Goal: Communication & Community: Ask a question

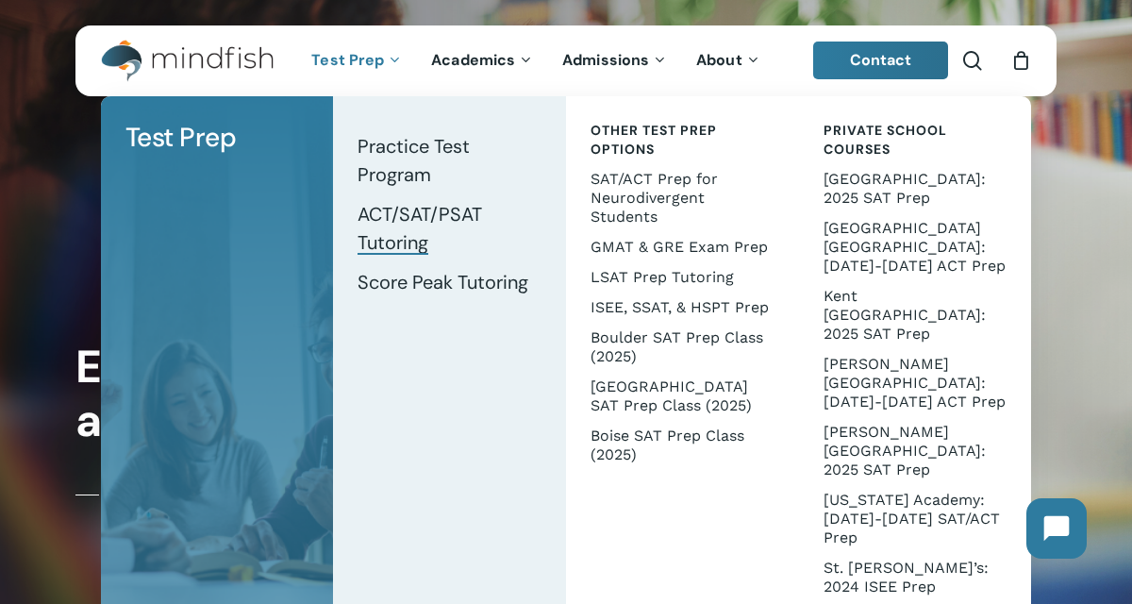
click at [413, 224] on span "ACT/SAT/PSAT Tutoring" at bounding box center [420, 228] width 125 height 53
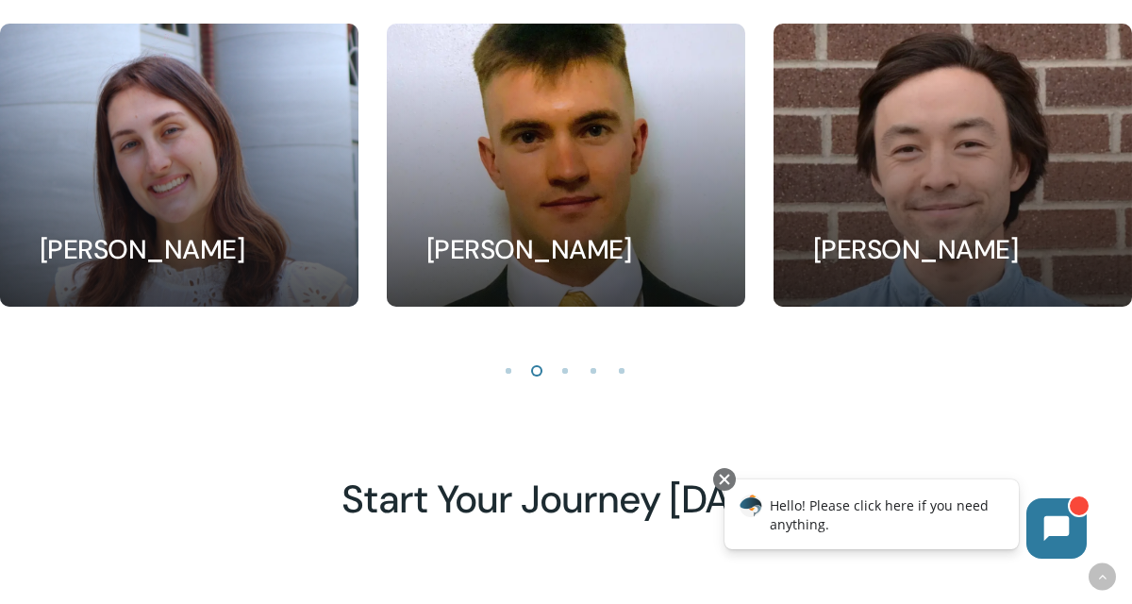
scroll to position [1734, 0]
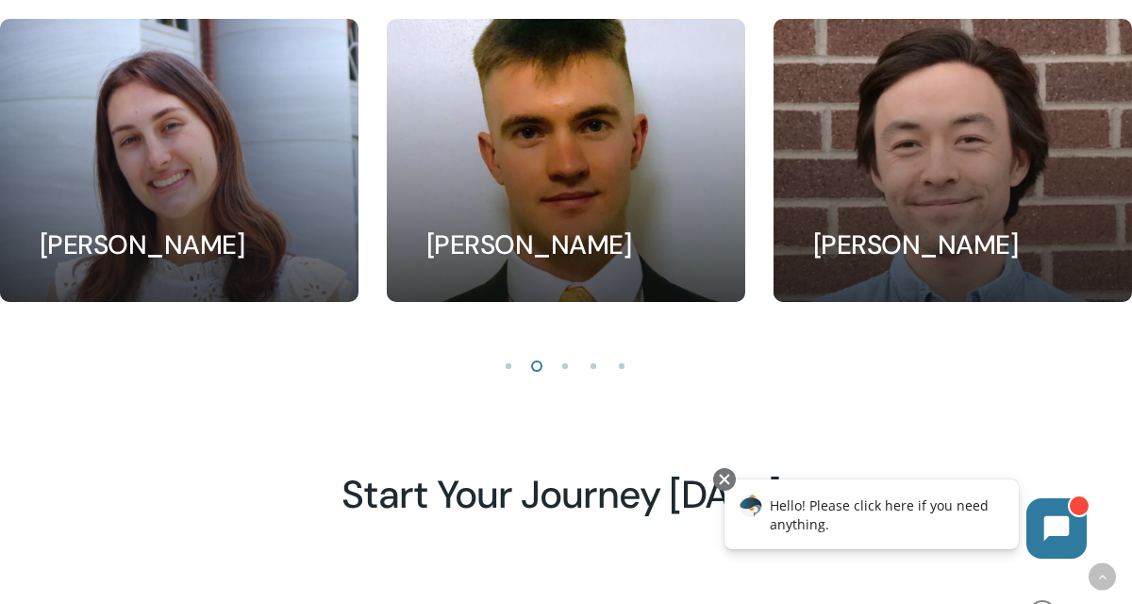
click at [563, 365] on li "Page dot 3" at bounding box center [566, 365] width 28 height 28
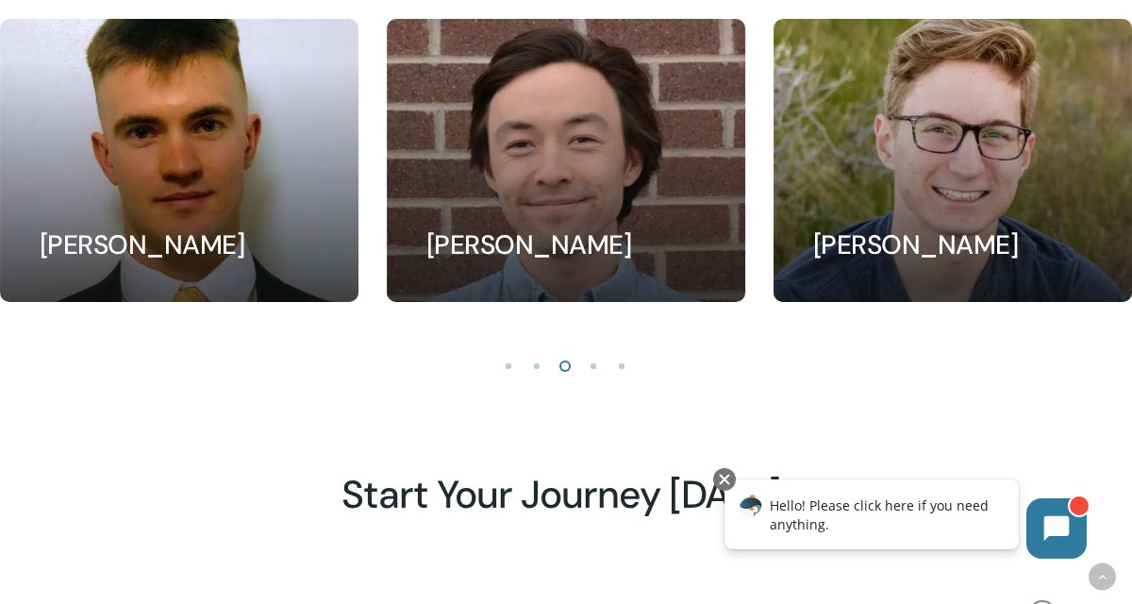
click at [592, 366] on li "Page dot 4" at bounding box center [594, 365] width 28 height 28
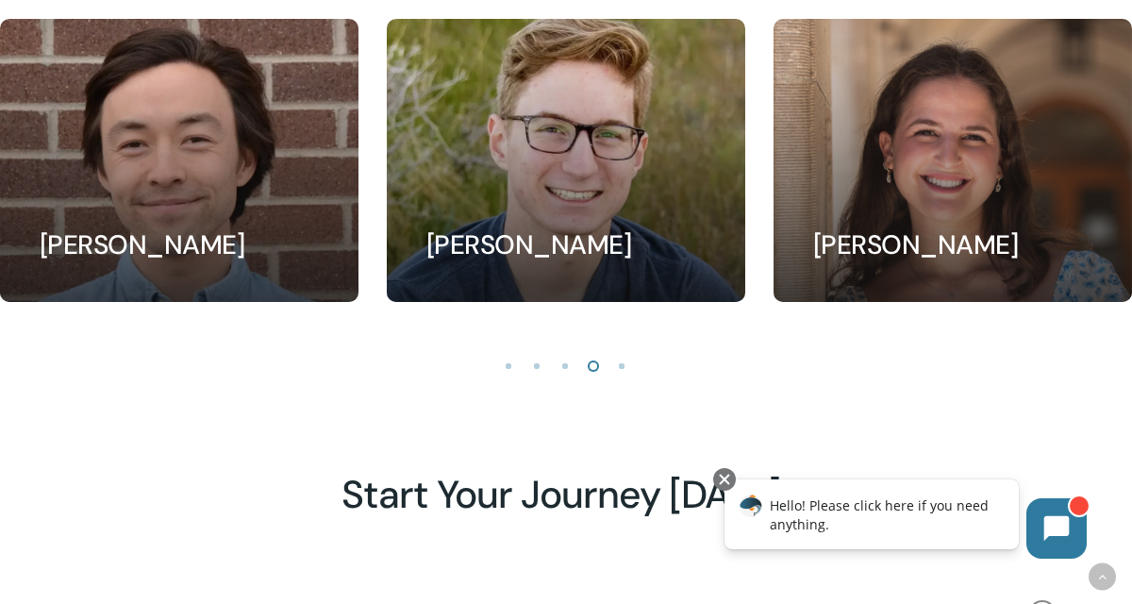
click at [611, 363] on li "Page dot 5" at bounding box center [623, 365] width 28 height 28
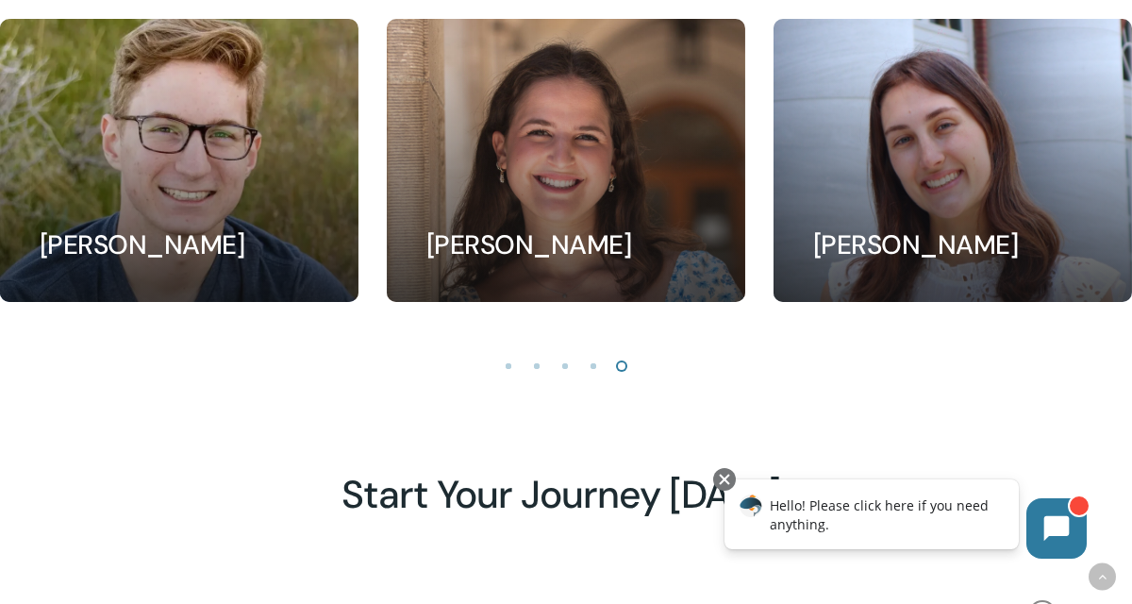
click at [511, 368] on li "Page dot 1" at bounding box center [509, 365] width 28 height 28
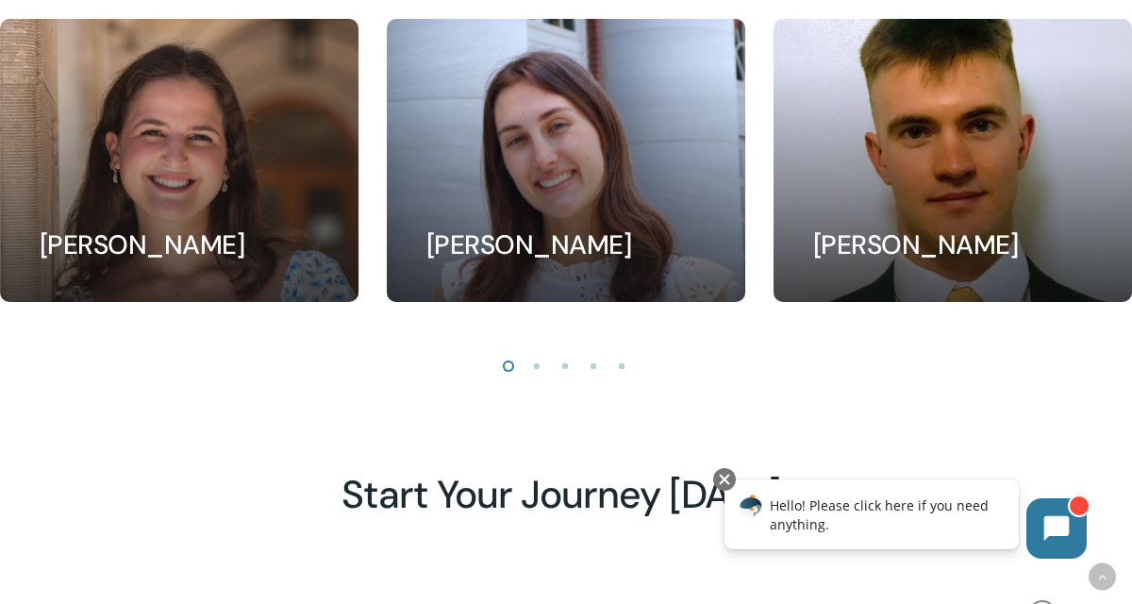
click at [633, 363] on li "Page dot 5" at bounding box center [623, 365] width 28 height 28
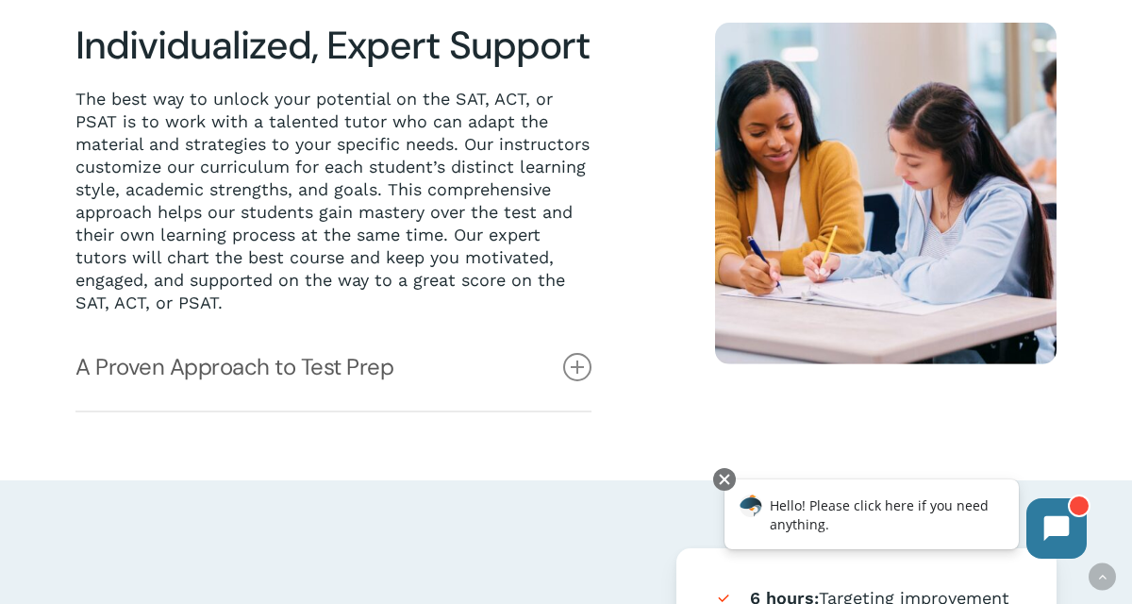
scroll to position [462, 0]
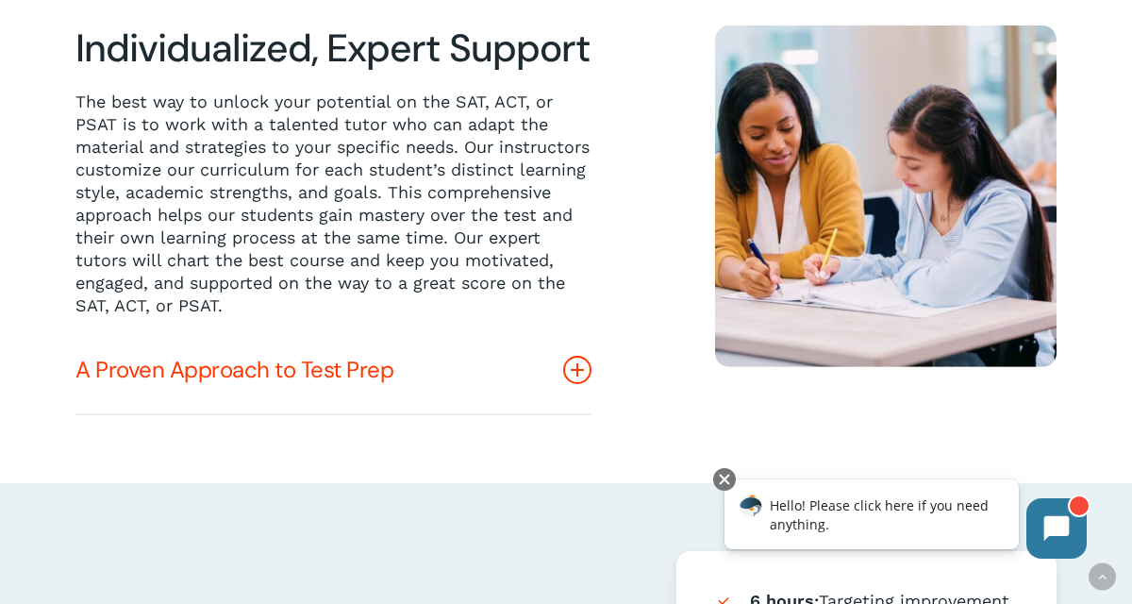
click at [563, 369] on icon at bounding box center [577, 370] width 28 height 28
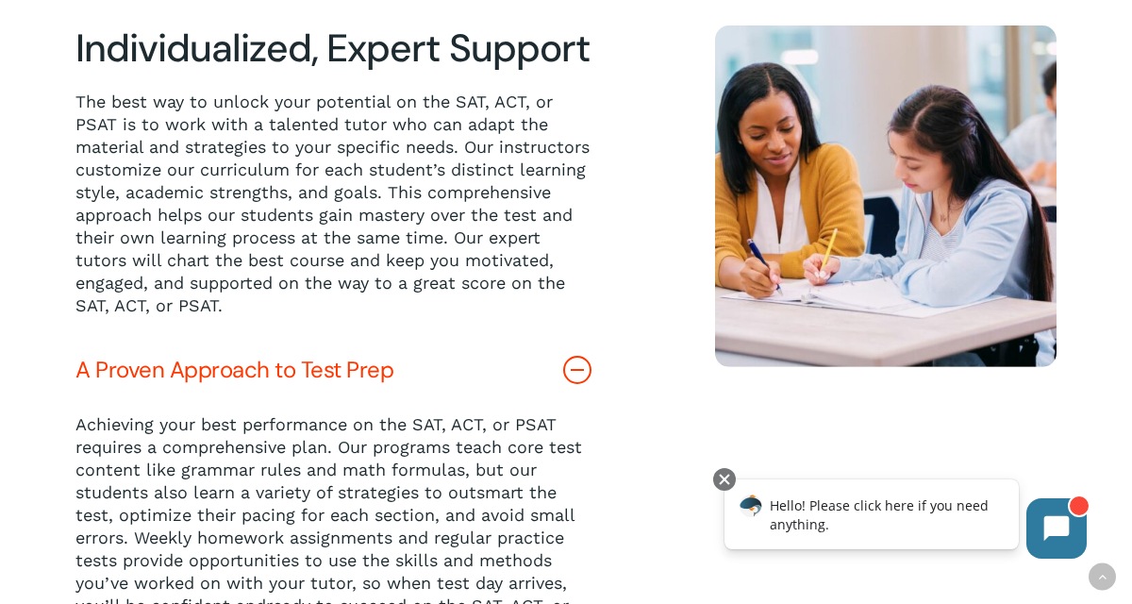
click at [563, 369] on icon at bounding box center [577, 370] width 28 height 28
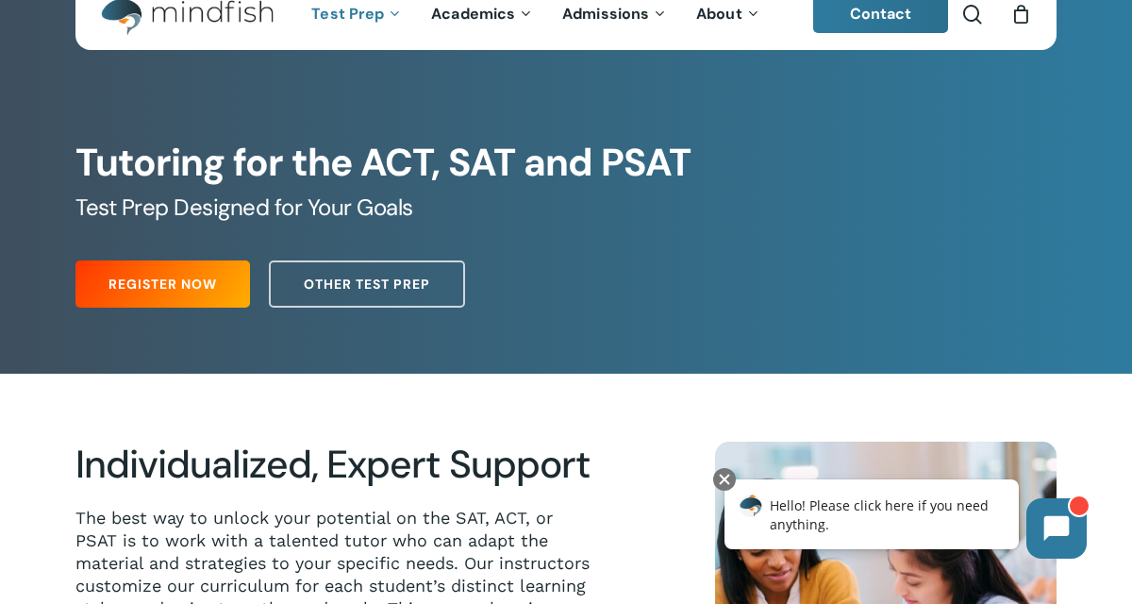
scroll to position [59, 0]
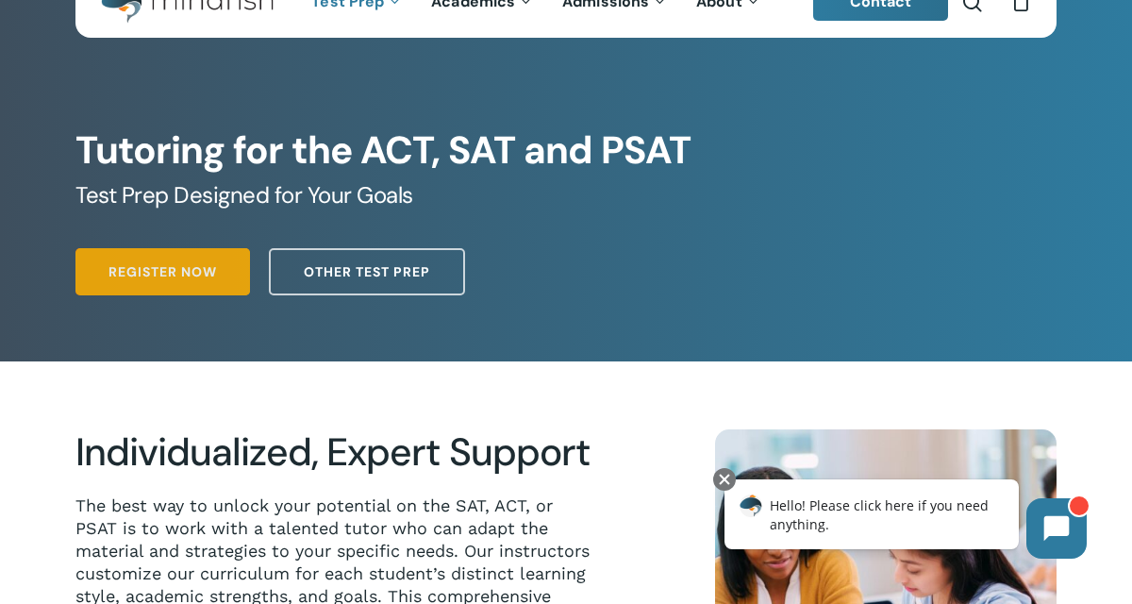
click at [206, 284] on link "Register Now" at bounding box center [162, 271] width 175 height 47
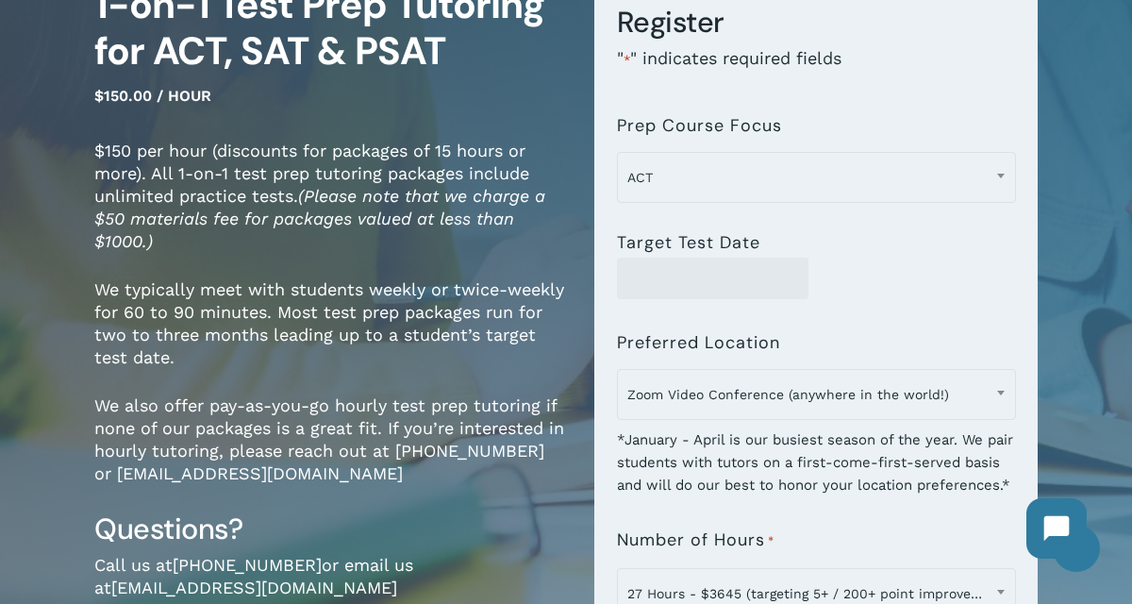
scroll to position [191, 0]
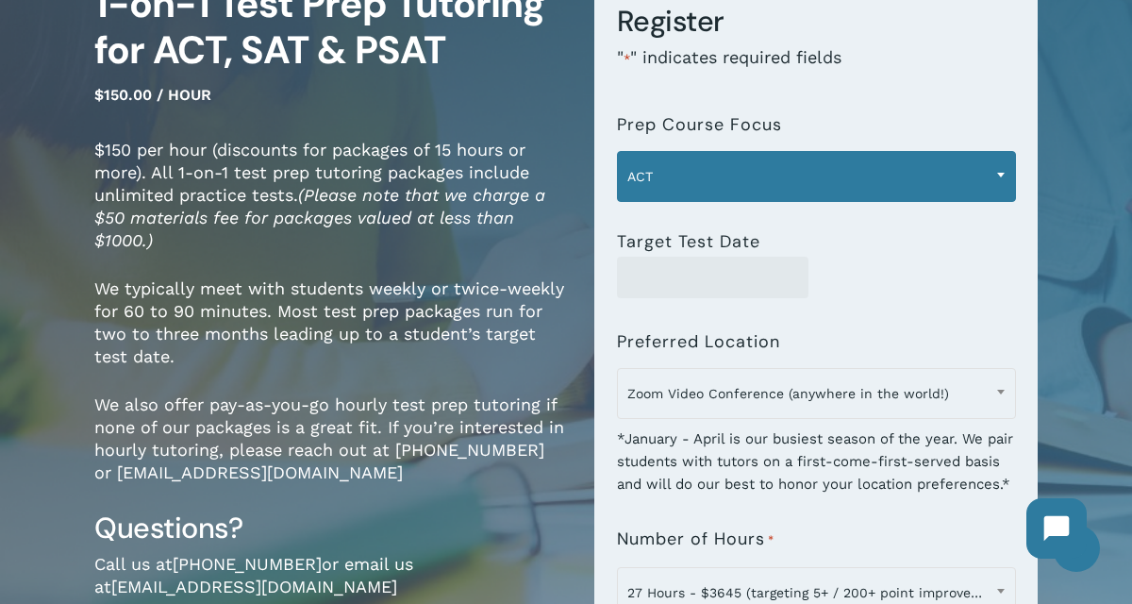
click at [726, 175] on span "ACT" at bounding box center [816, 177] width 397 height 40
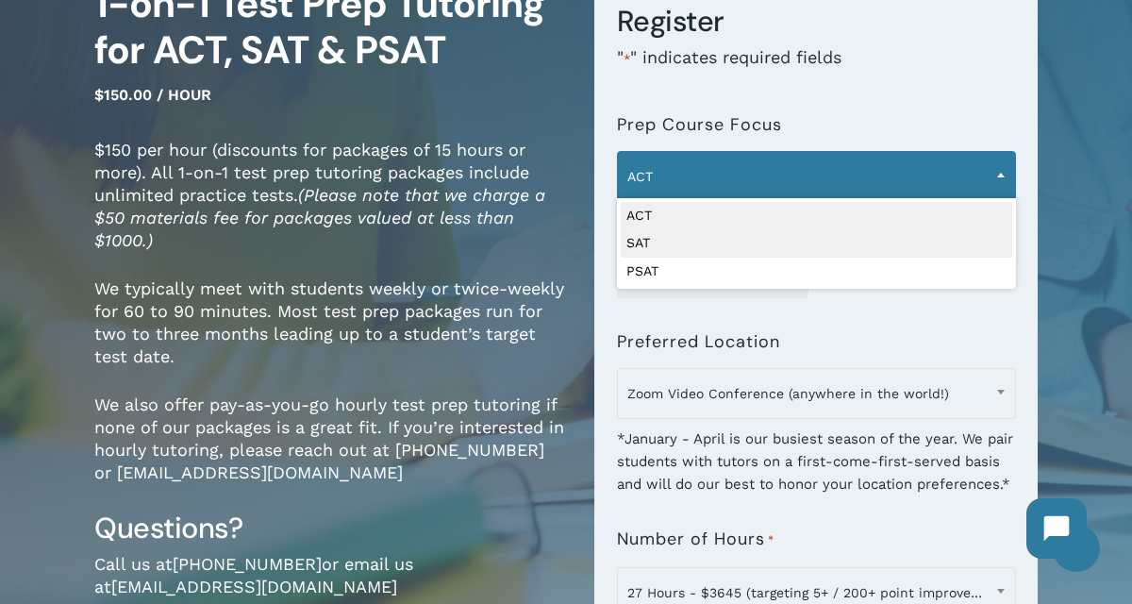
select select "***"
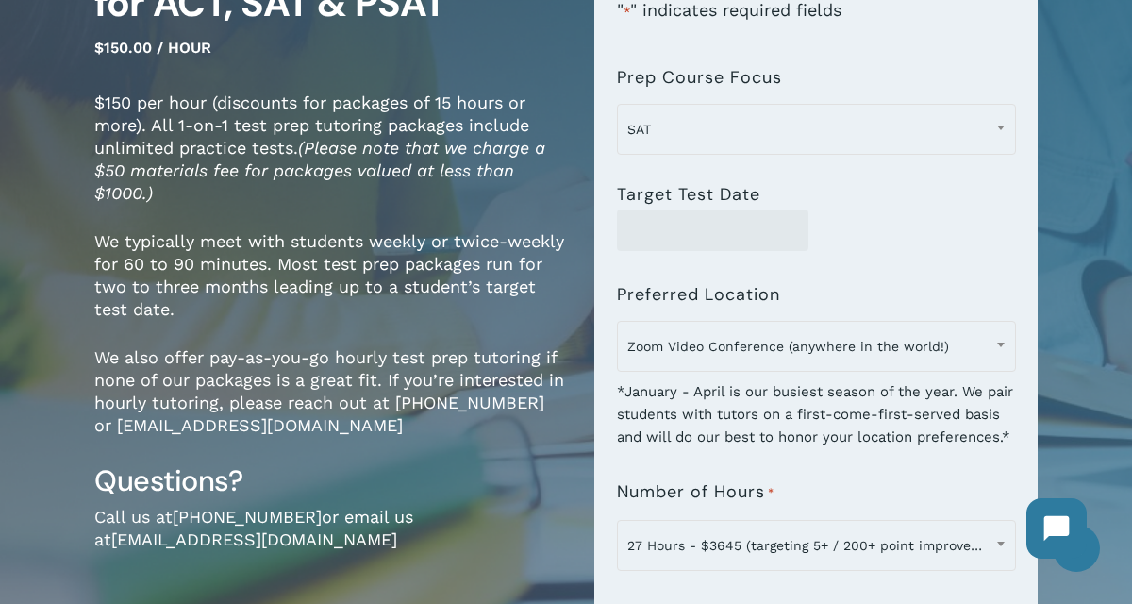
scroll to position [239, 0]
click at [724, 240] on input "Target Test Date" at bounding box center [713, 230] width 193 height 42
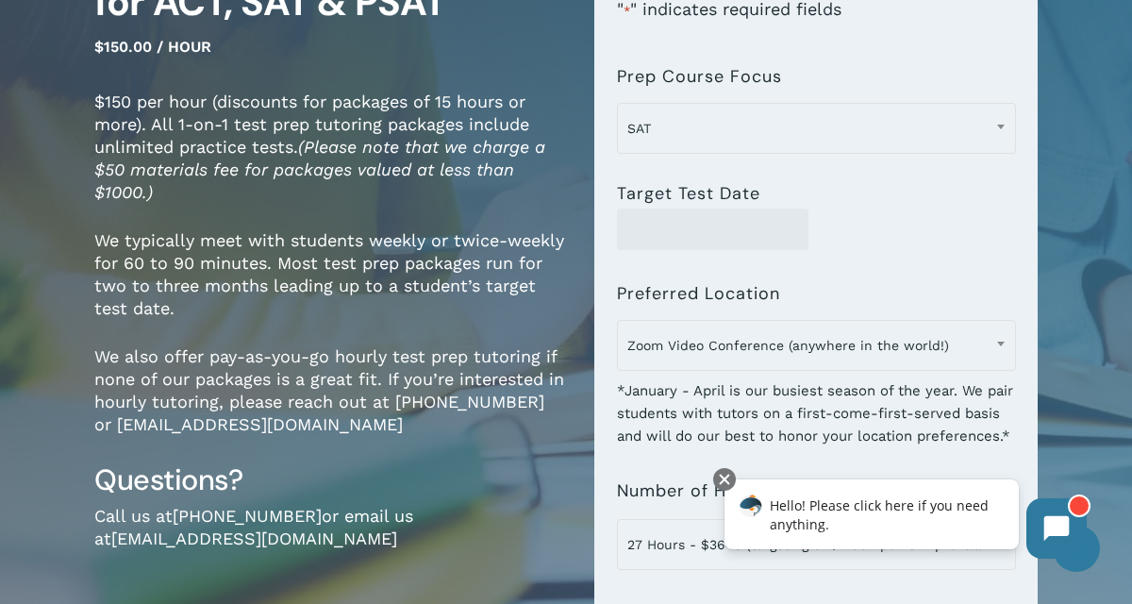
click at [723, 310] on div "**********" at bounding box center [816, 338] width 399 height 59
click at [718, 243] on input "Target Test Date" at bounding box center [713, 230] width 193 height 42
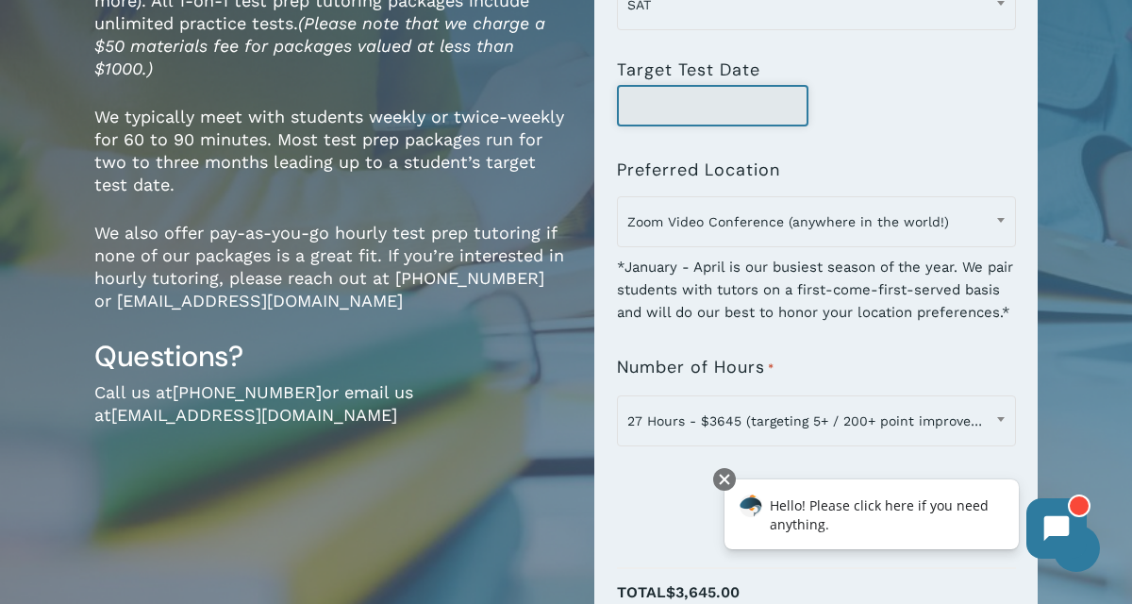
scroll to position [365, 0]
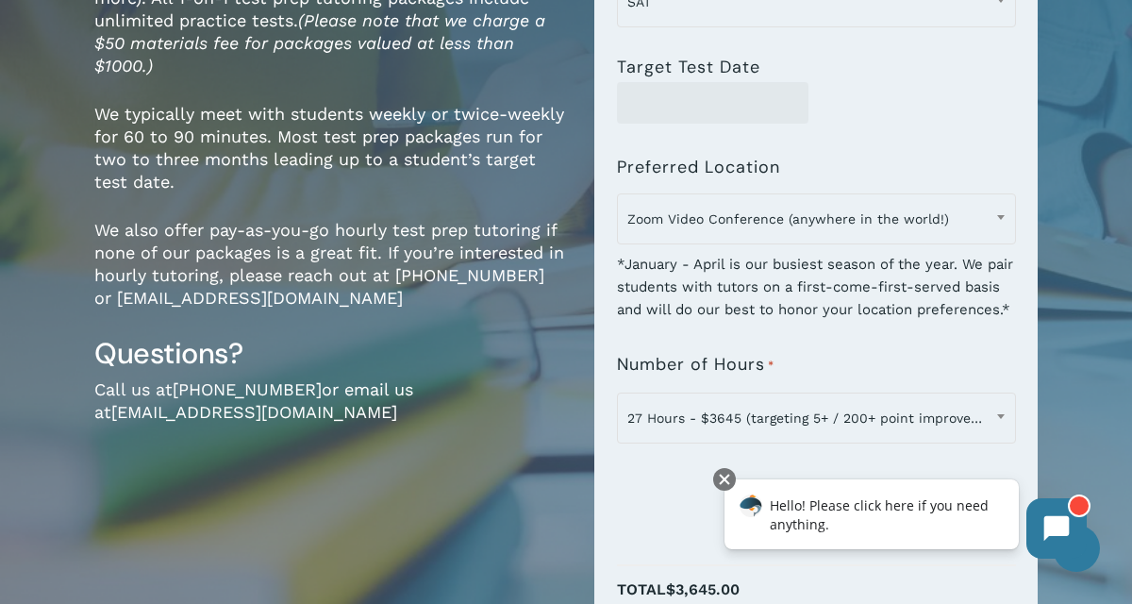
click at [764, 181] on div "**********" at bounding box center [816, 230] width 399 height 182
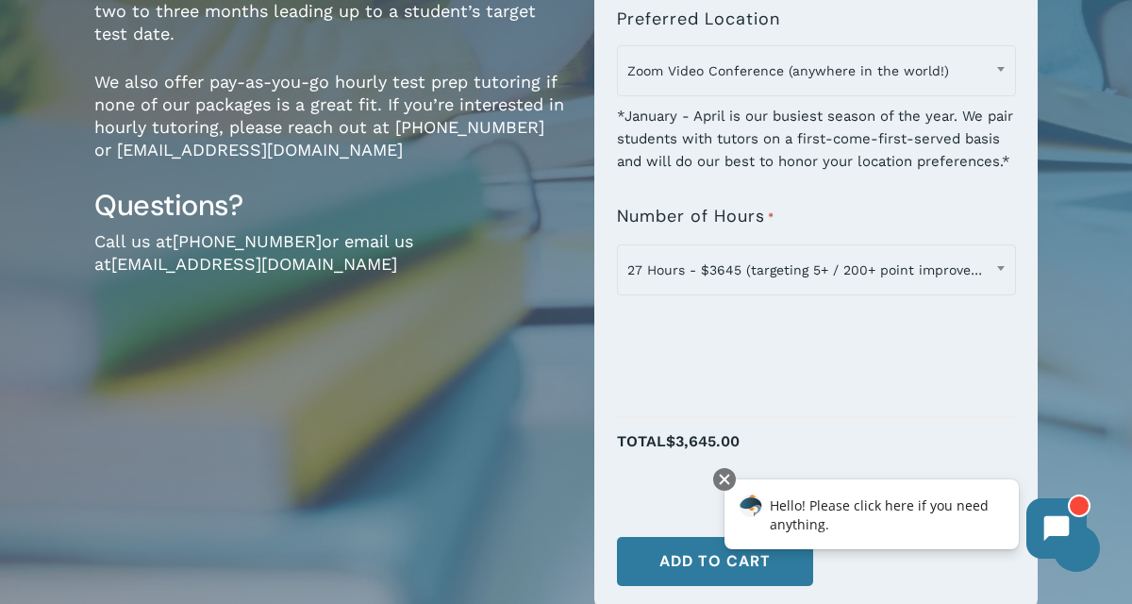
scroll to position [528, 0]
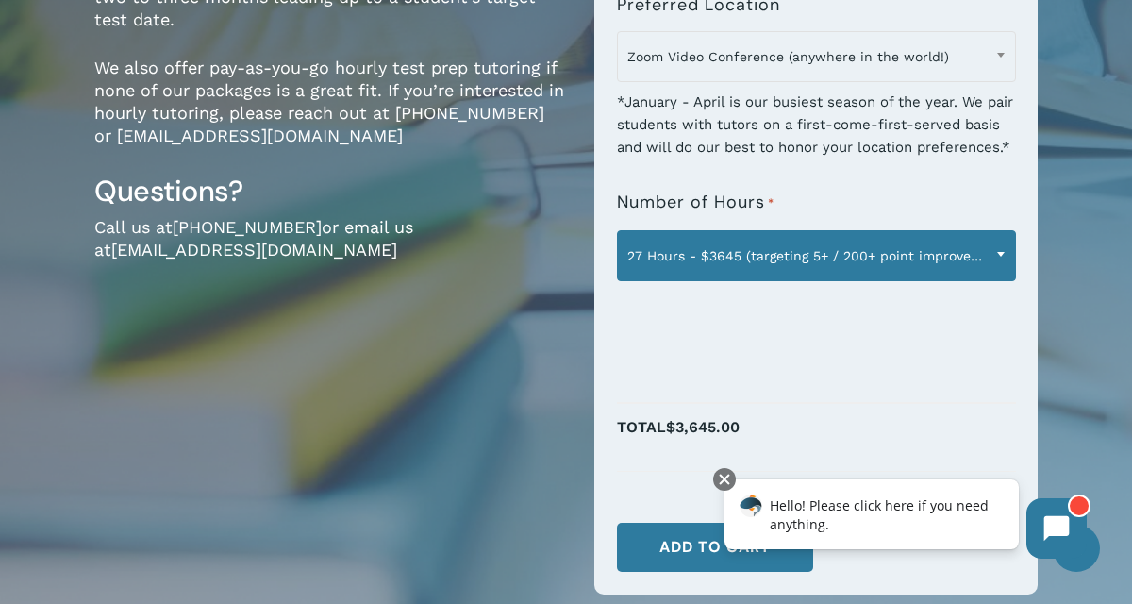
click at [805, 276] on span "27 Hours - $3645 (targeting 5+ / 200+ point improvement on ACT / SAT; reg. $405…" at bounding box center [816, 256] width 397 height 40
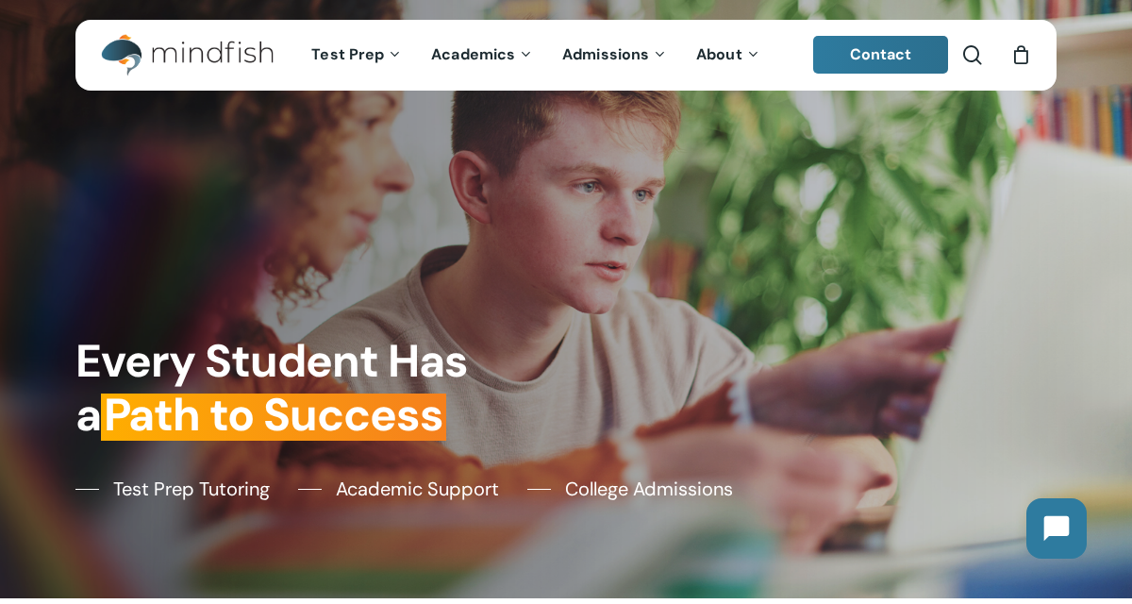
scroll to position [5, 0]
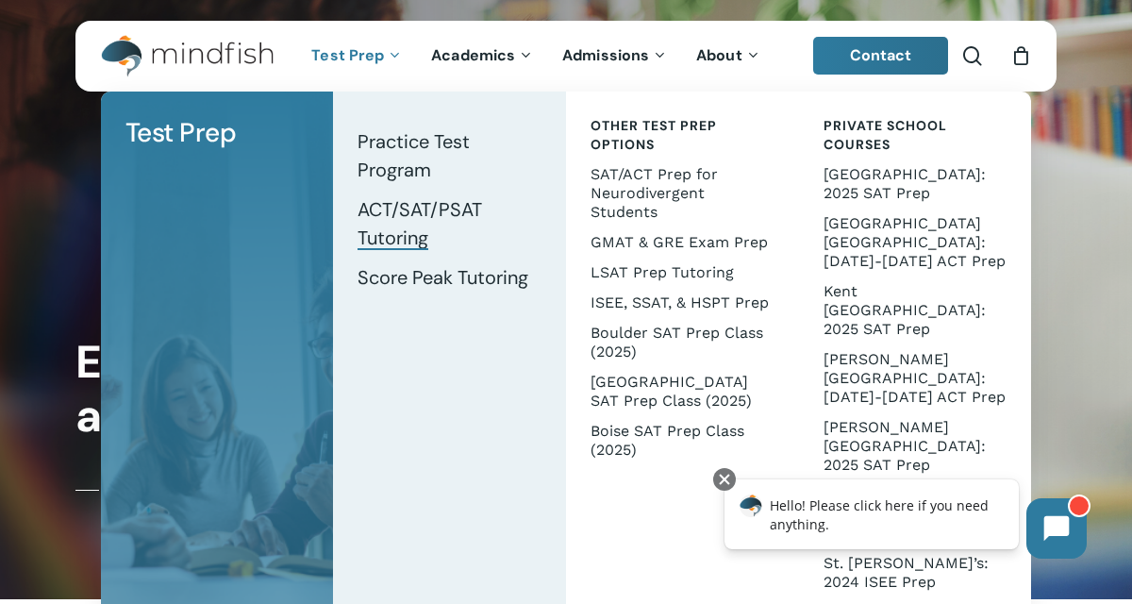
click at [437, 217] on span "ACT/SAT/PSAT Tutoring" at bounding box center [420, 223] width 125 height 53
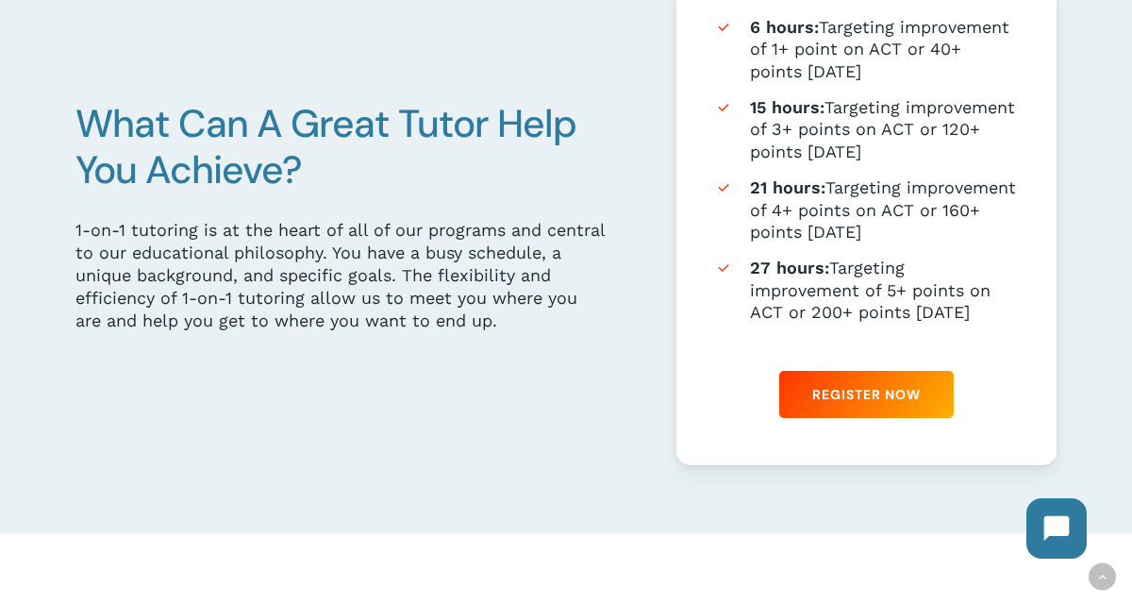
scroll to position [1040, 0]
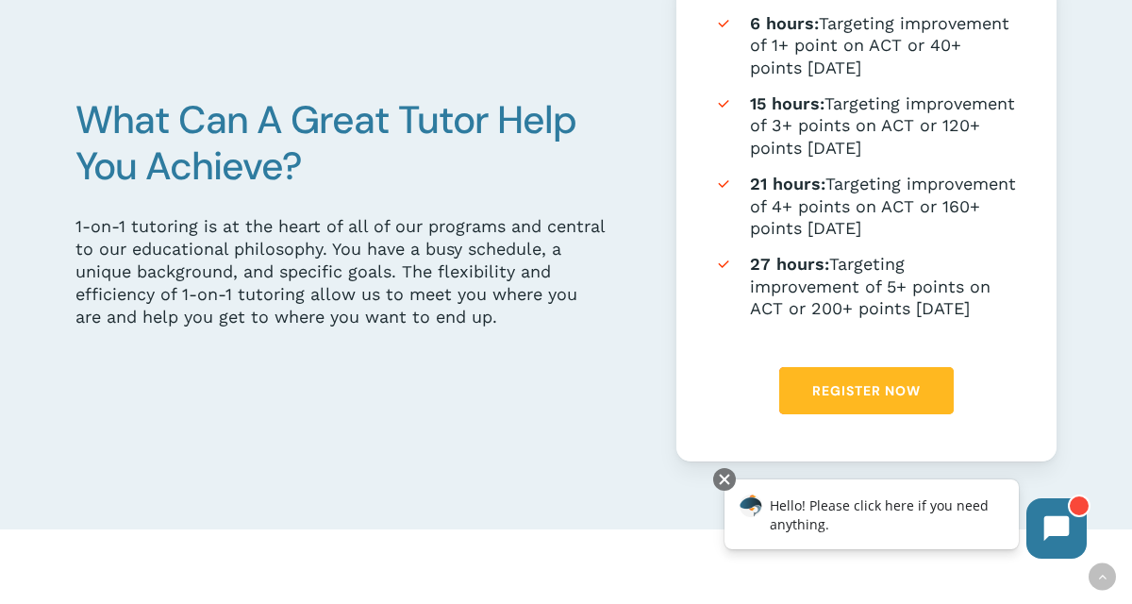
click at [838, 387] on span "Register Now" at bounding box center [867, 390] width 109 height 19
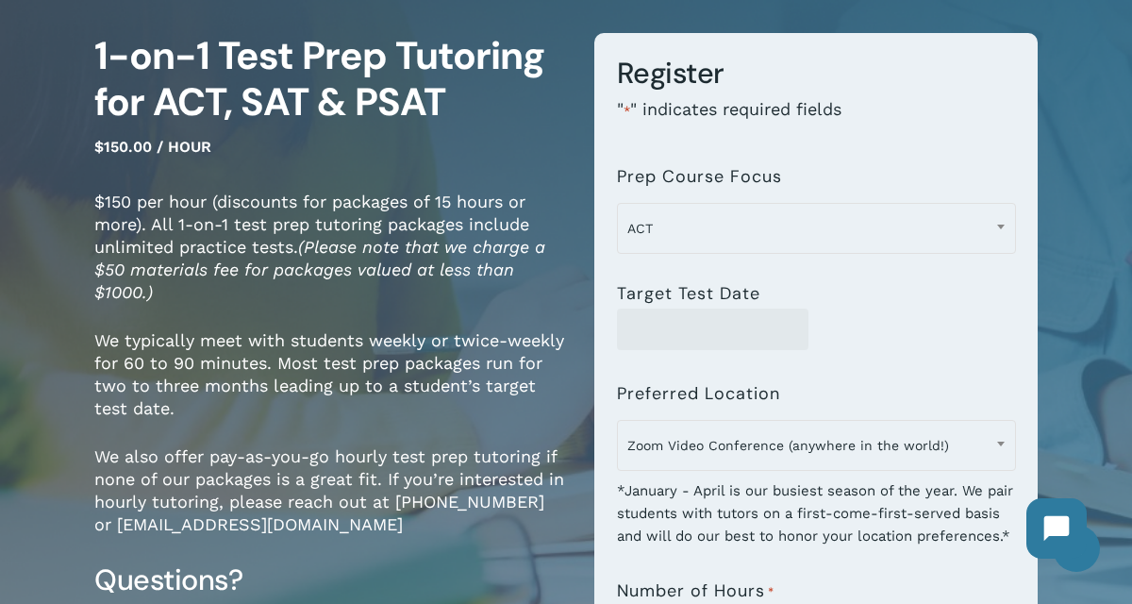
scroll to position [142, 0]
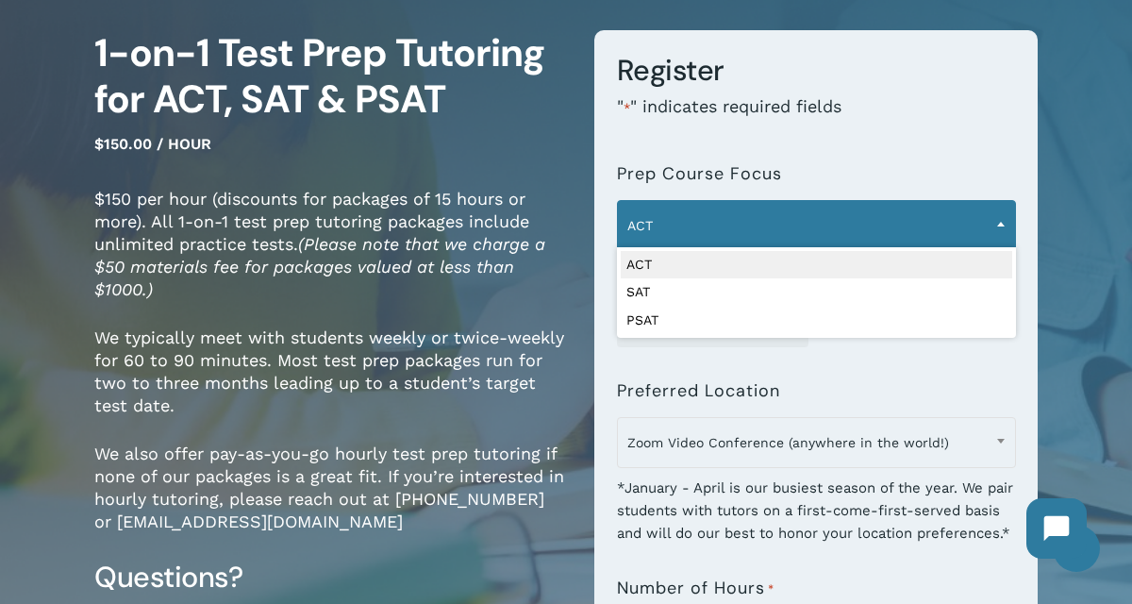
click at [803, 237] on span "ACT" at bounding box center [816, 226] width 397 height 40
select select "***"
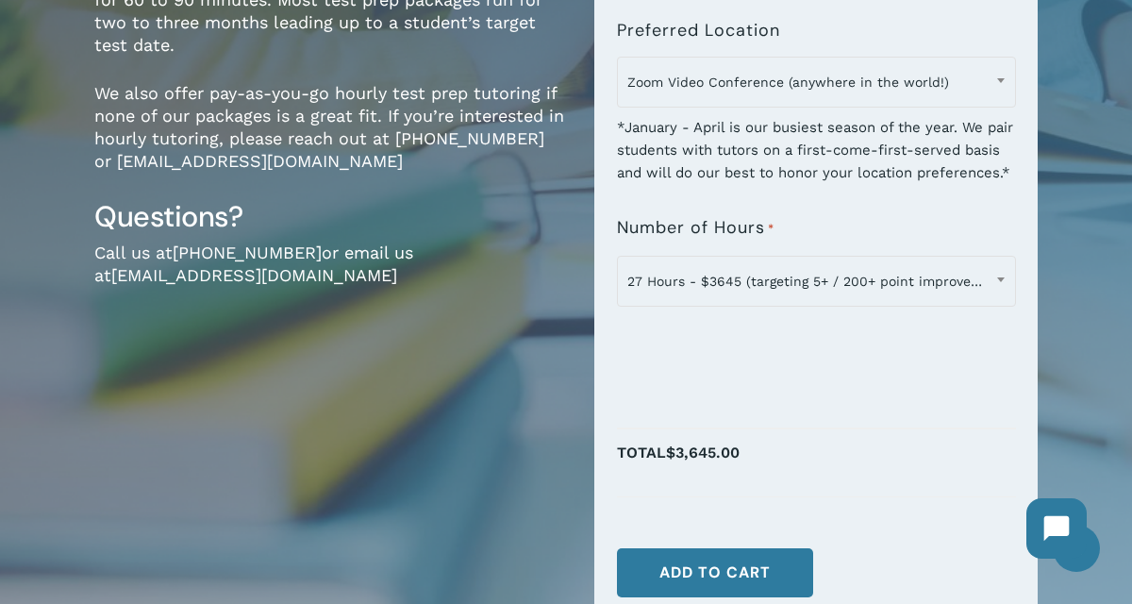
scroll to position [511, 0]
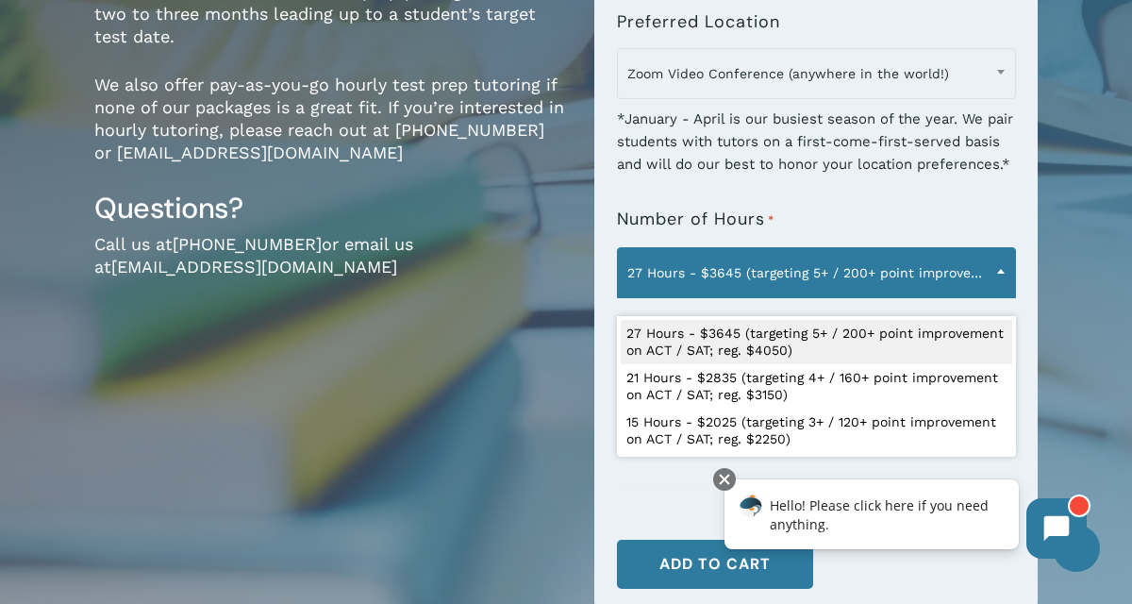
click at [759, 293] on span "27 Hours - $3645 (targeting 5+ / 200+ point improvement on ACT / SAT; reg. $405…" at bounding box center [816, 273] width 397 height 40
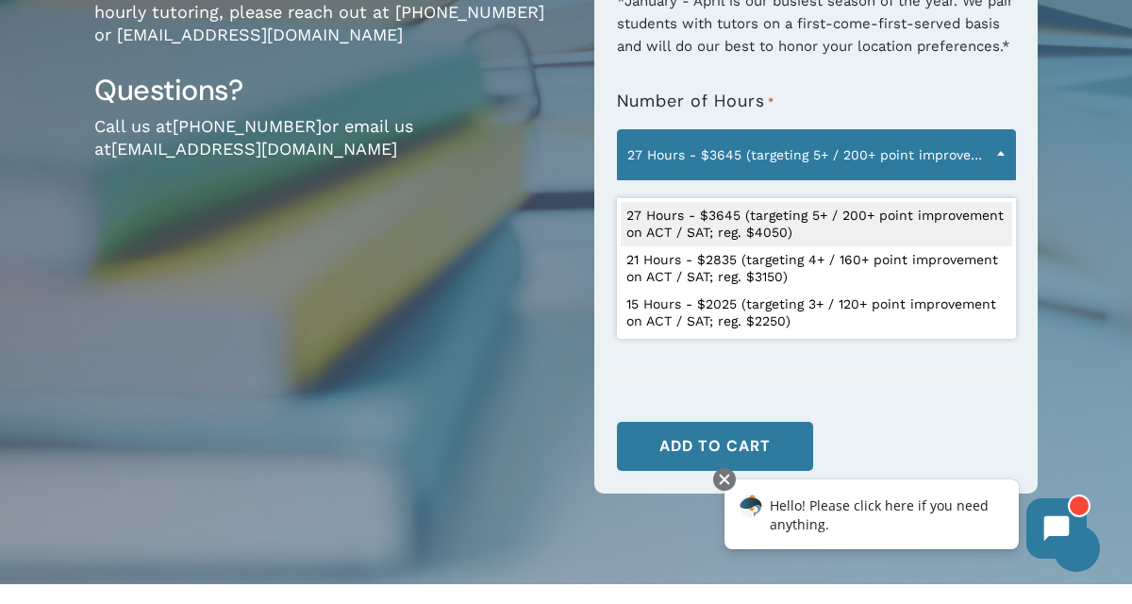
scroll to position [629, 0]
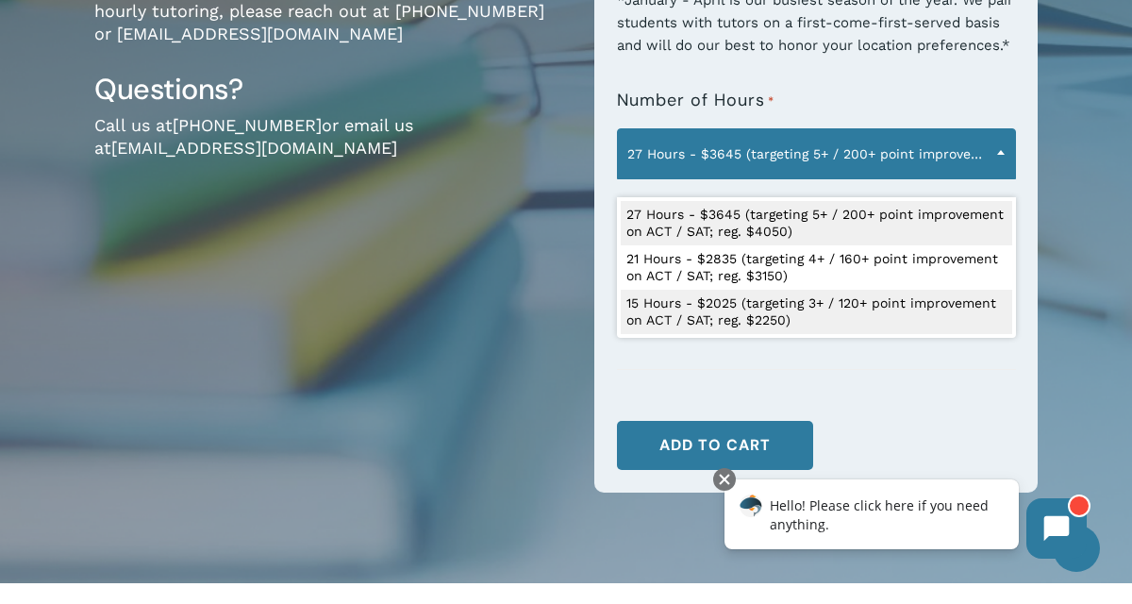
select select "**********"
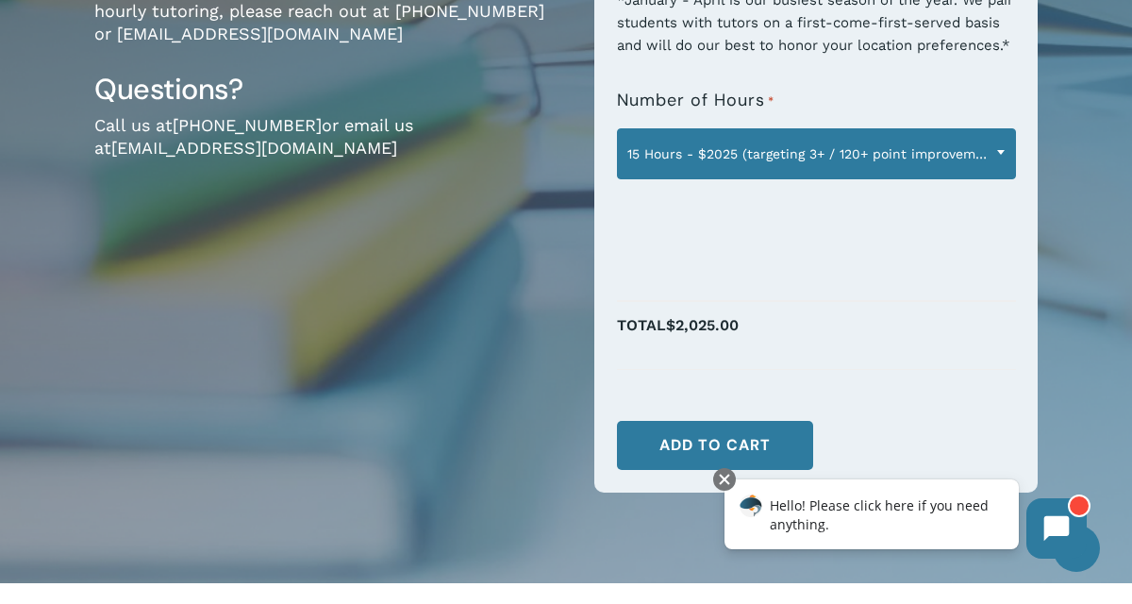
click at [718, 174] on span "15 Hours - $2025 (targeting 3+ / 120+ point improvement on ACT / SAT; reg. $225…" at bounding box center [816, 154] width 397 height 40
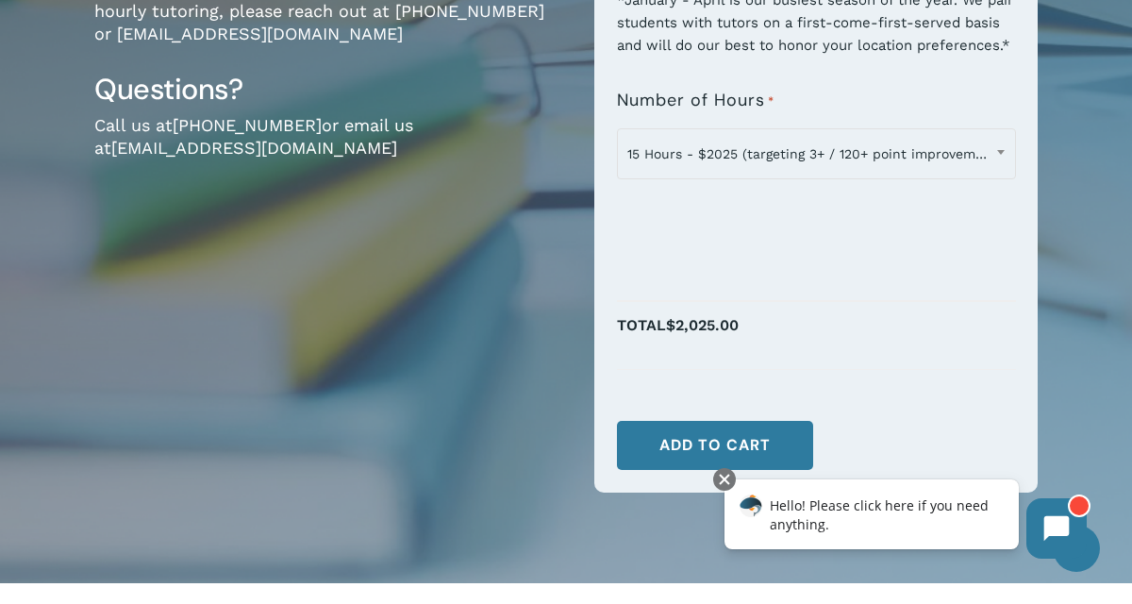
click at [805, 360] on p "Total $2,025.00" at bounding box center [816, 335] width 399 height 48
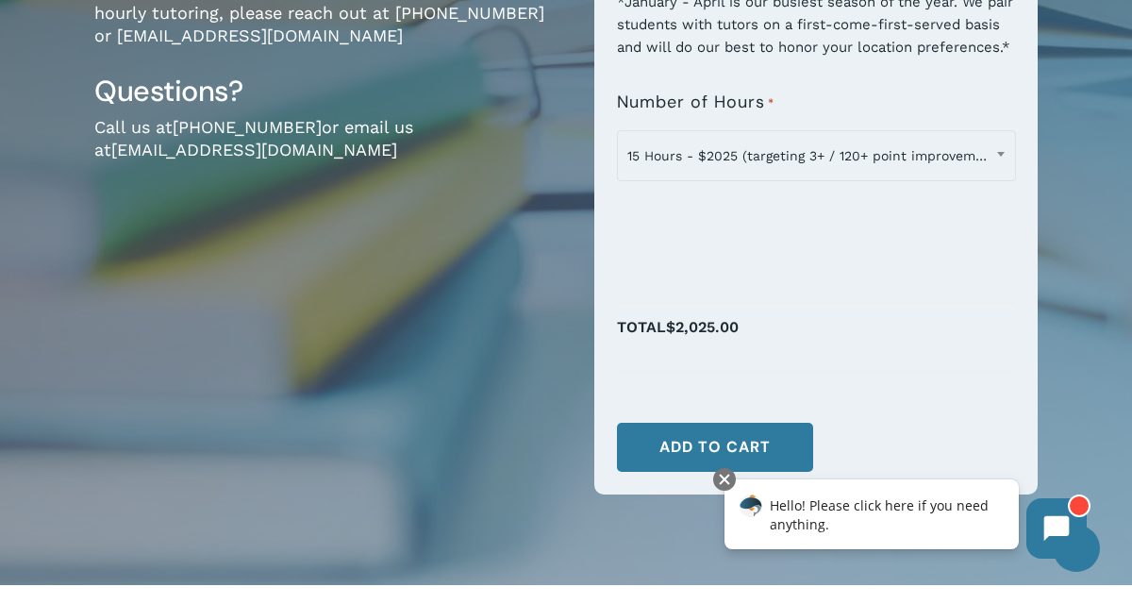
scroll to position [0, 0]
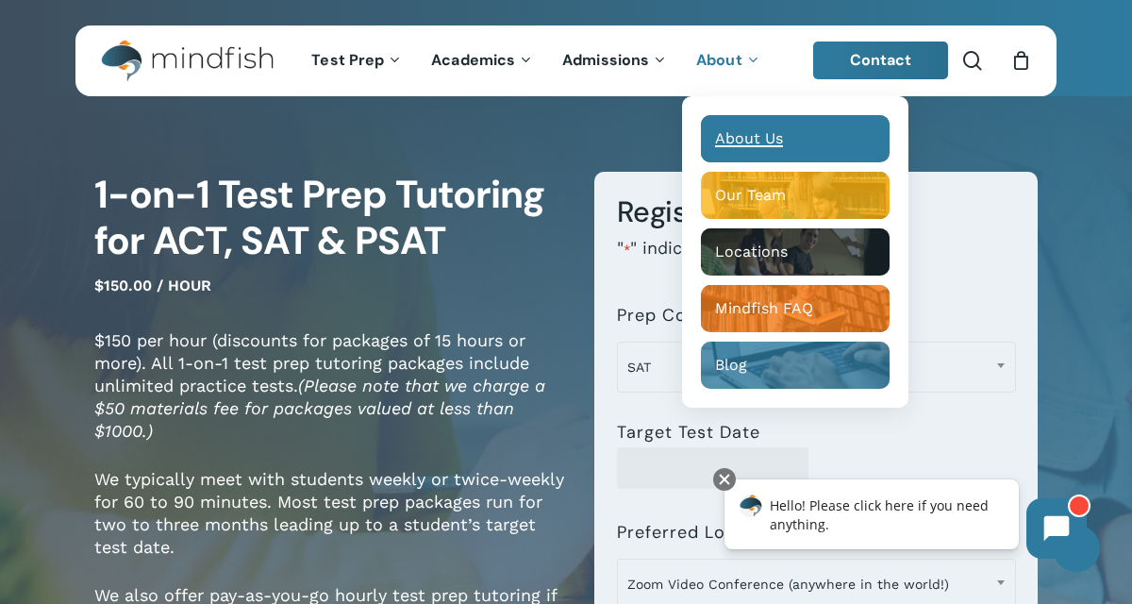
click at [726, 135] on span "About Us" at bounding box center [749, 138] width 68 height 18
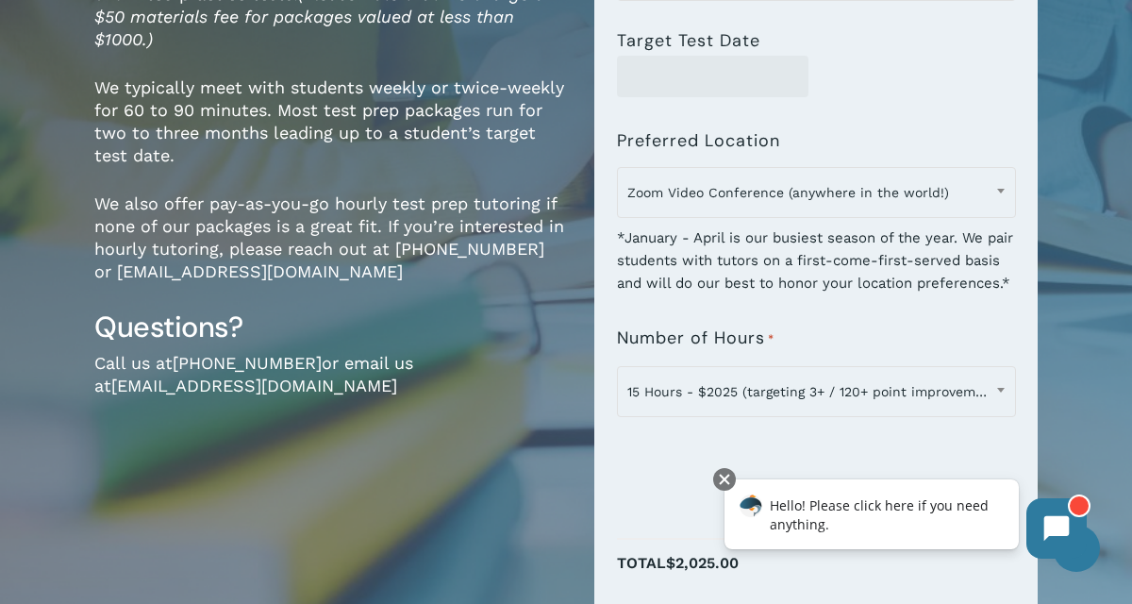
scroll to position [399, 0]
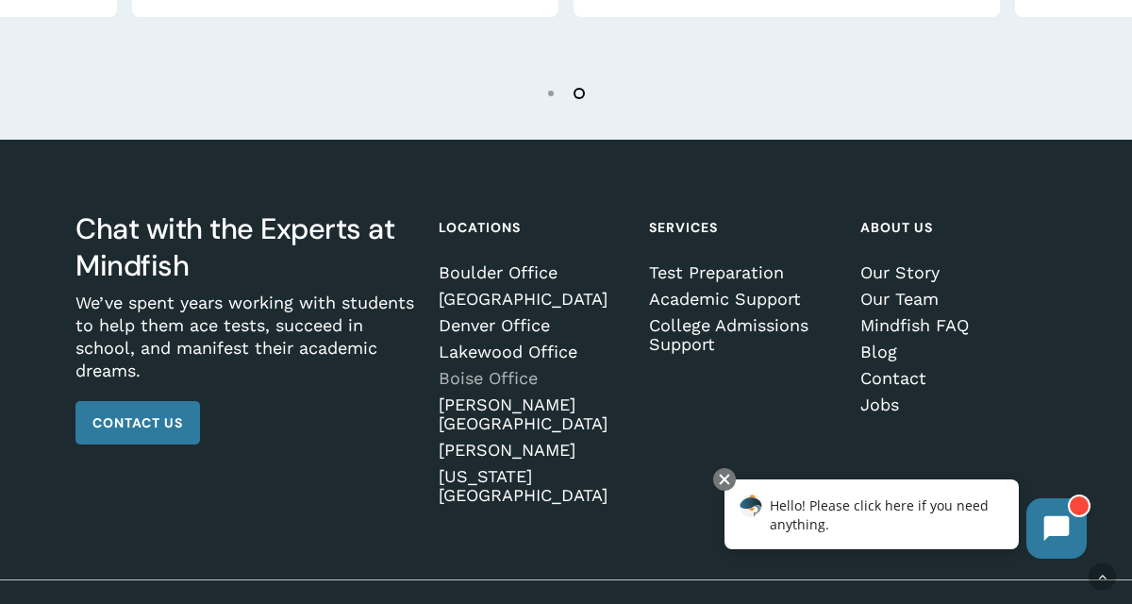
scroll to position [3168, 0]
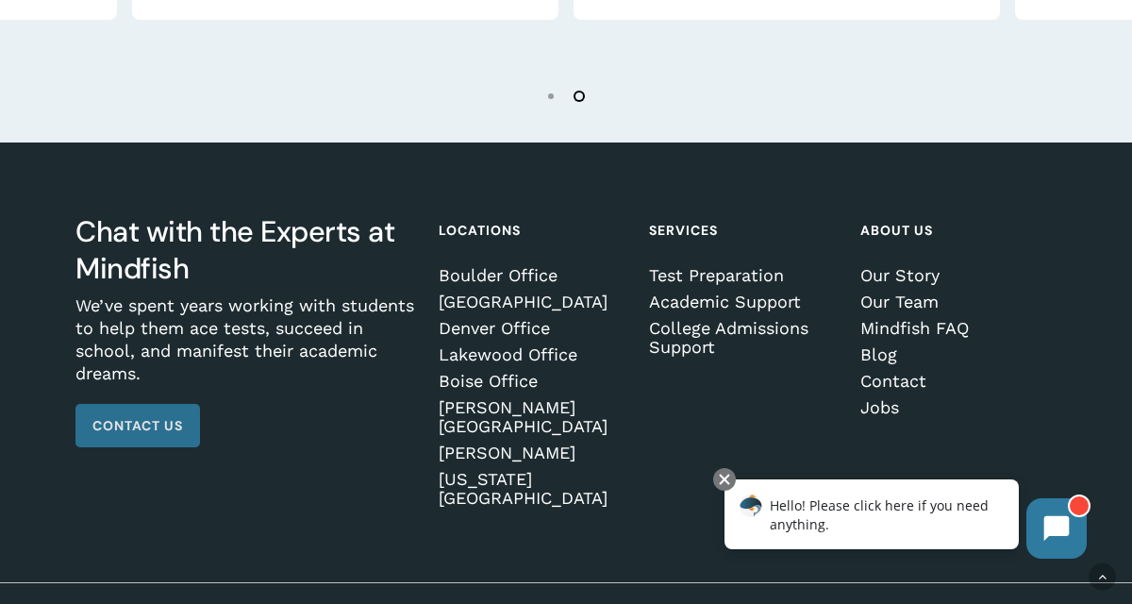
click at [128, 416] on span "Contact Us" at bounding box center [137, 425] width 91 height 19
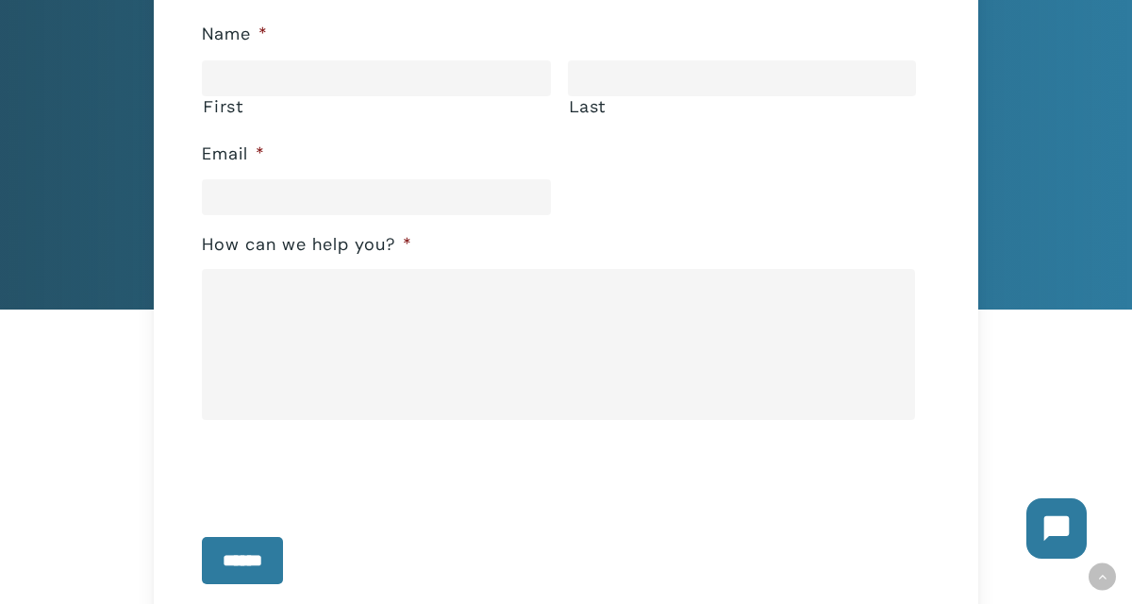
scroll to position [357, 0]
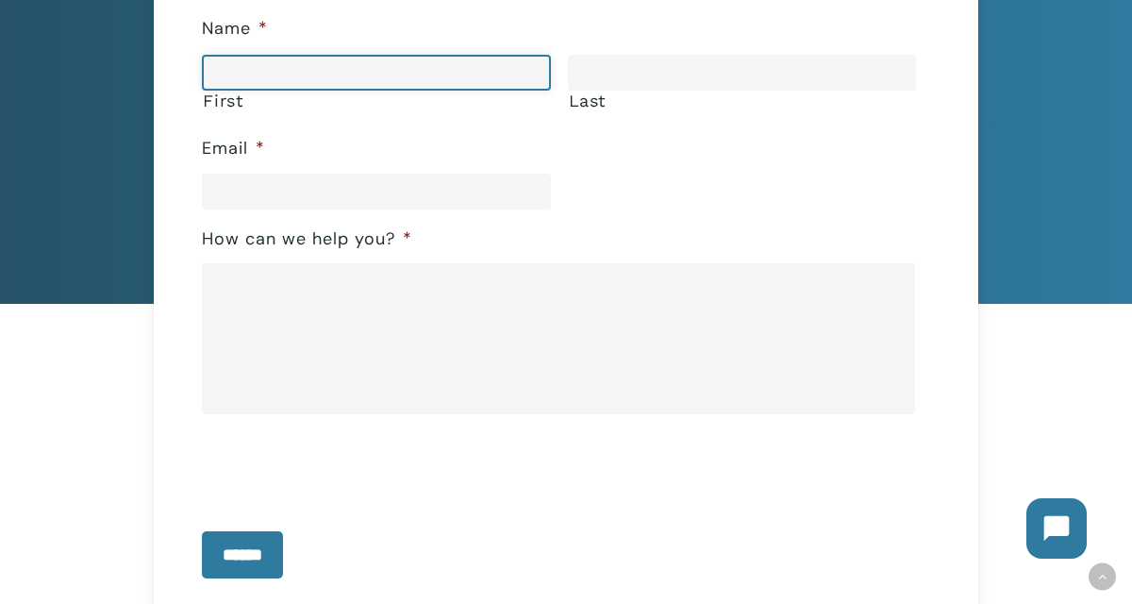
click at [292, 68] on input "First" at bounding box center [376, 73] width 348 height 36
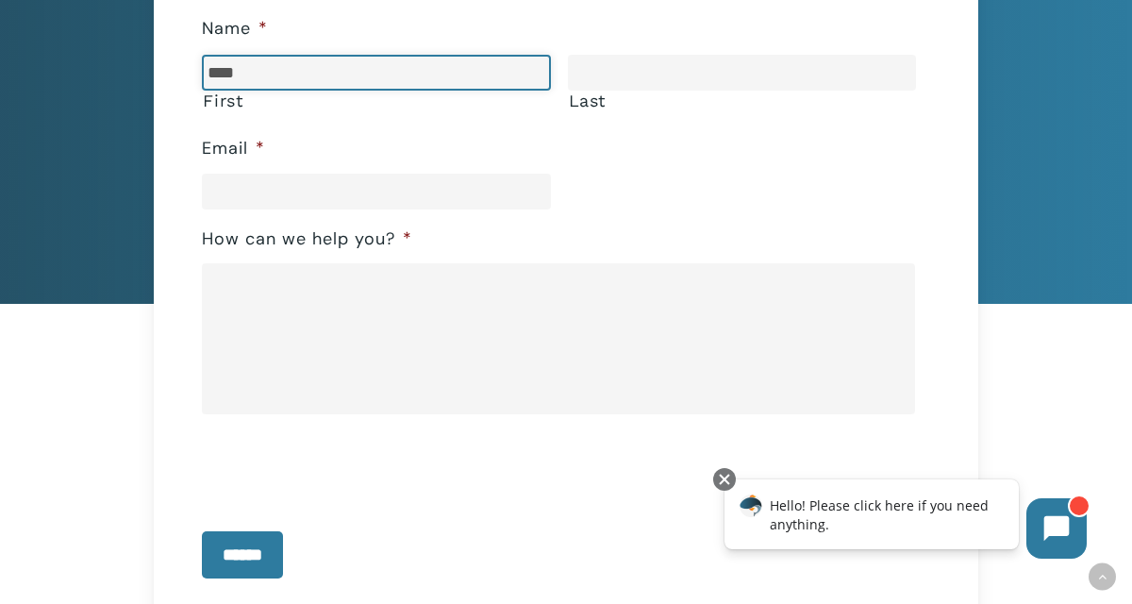
type input "****"
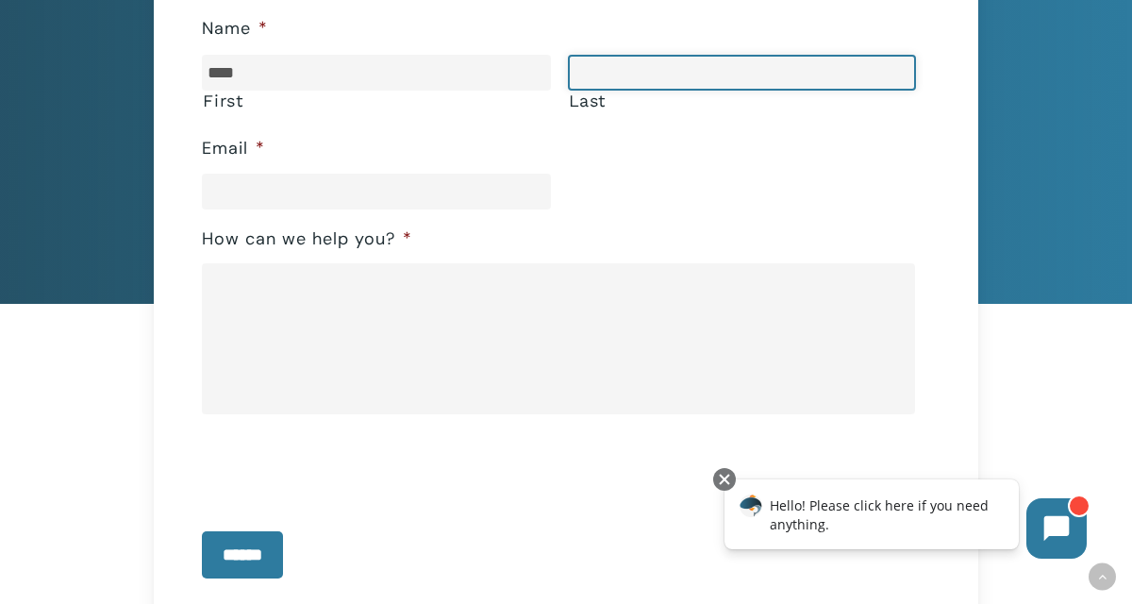
click at [620, 83] on input "Last" at bounding box center [742, 73] width 348 height 36
type input "********"
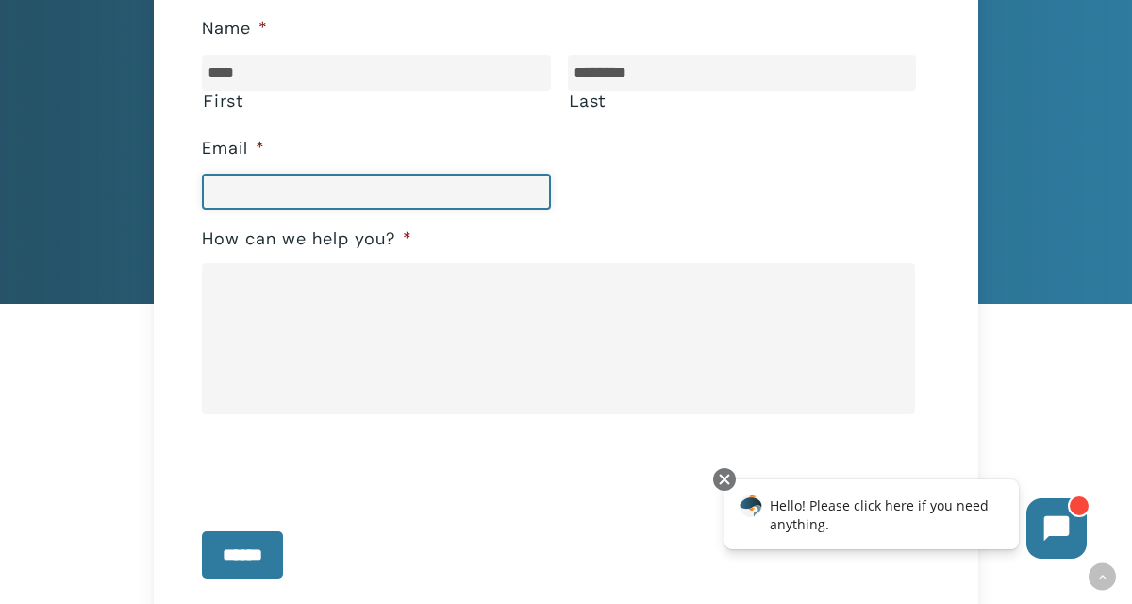
click at [436, 209] on input "Email *" at bounding box center [376, 192] width 349 height 36
type input "**********"
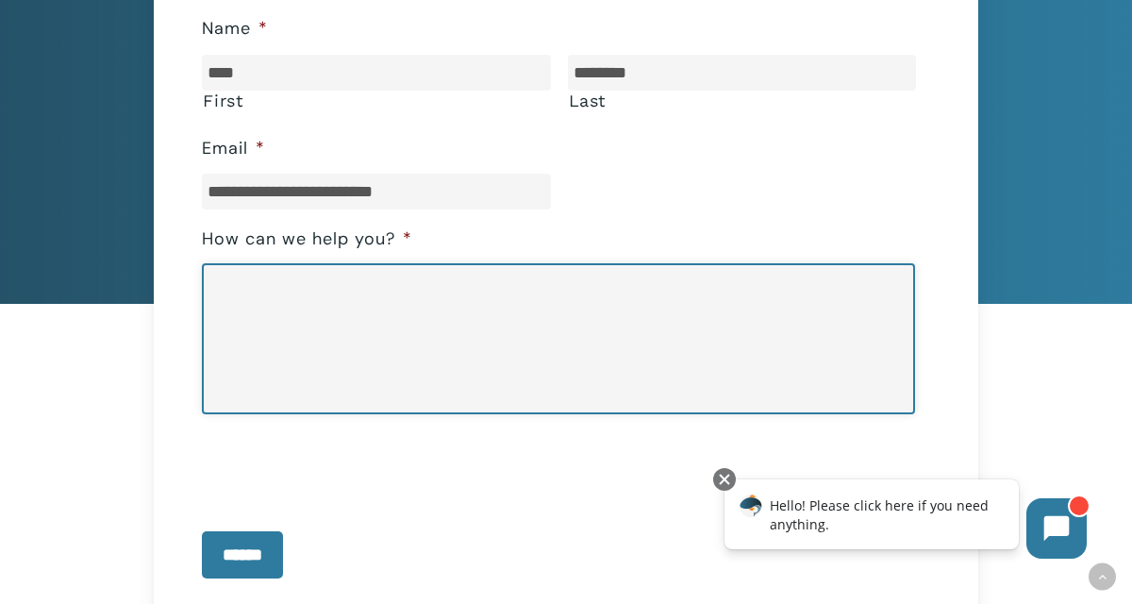
click at [366, 291] on textarea "How can we help you? *" at bounding box center [558, 338] width 713 height 151
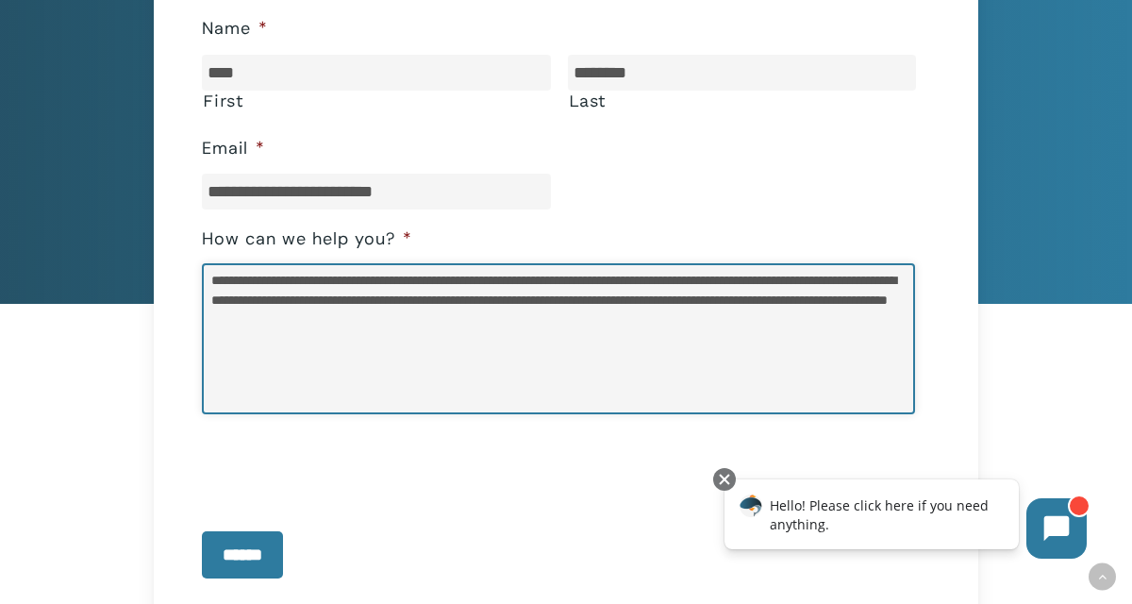
type textarea "**********"
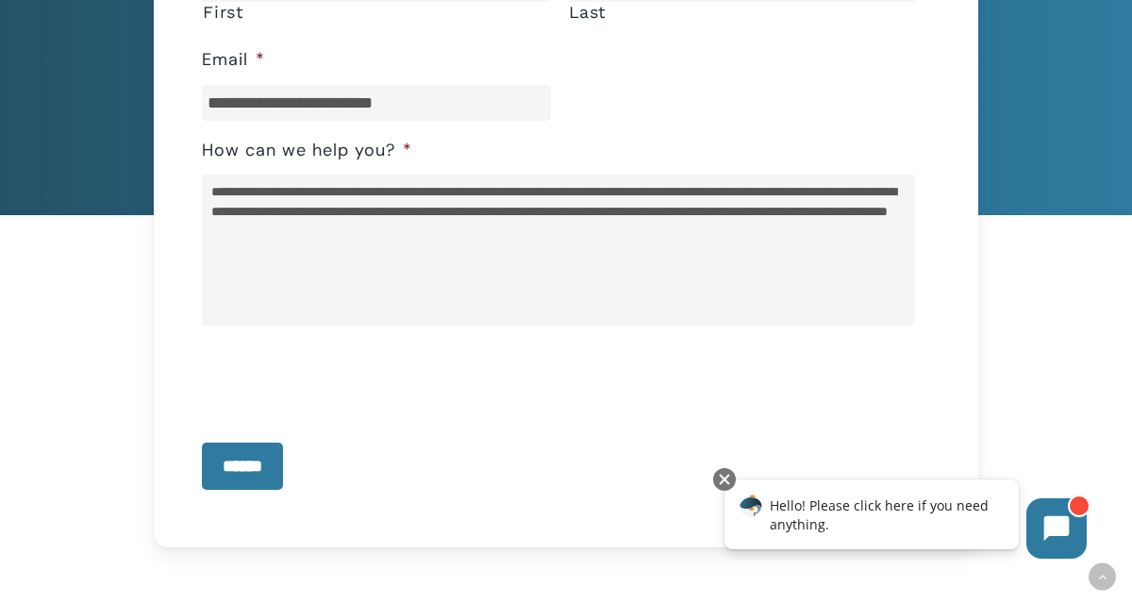
scroll to position [450, 0]
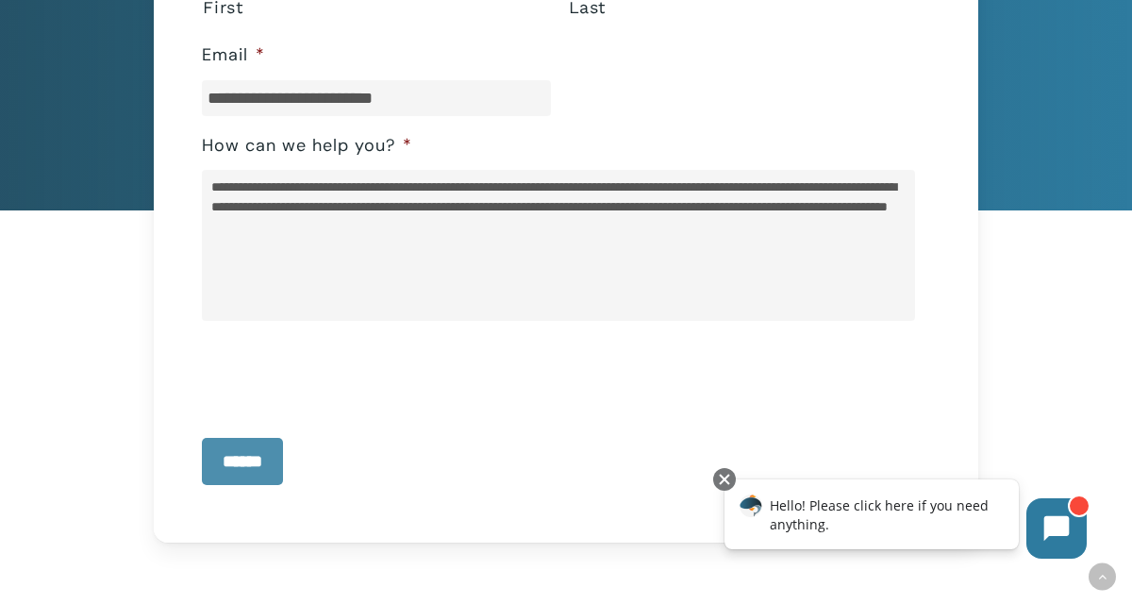
click at [283, 449] on input "******" at bounding box center [242, 461] width 81 height 47
